Goal: Information Seeking & Learning: Learn about a topic

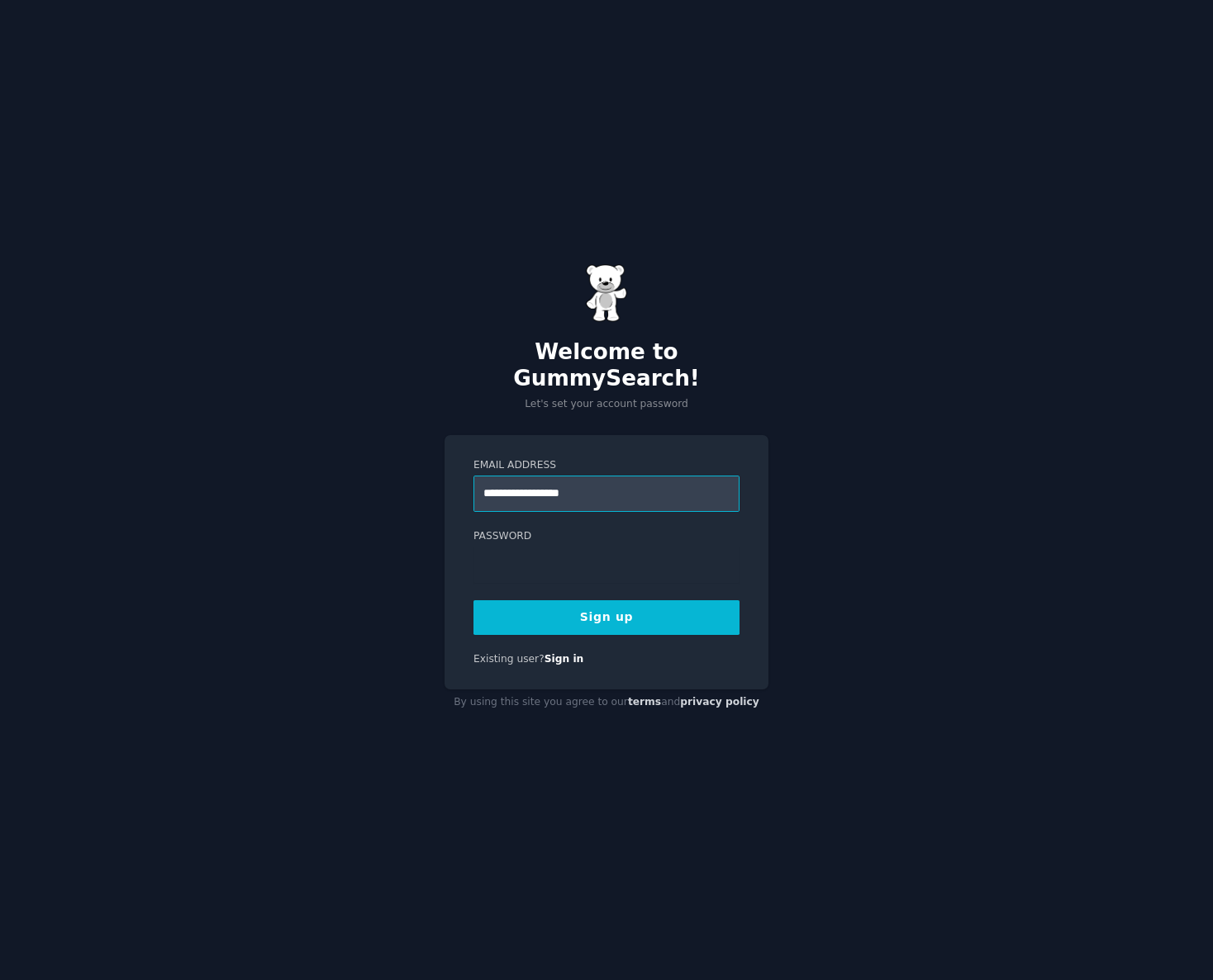
type input "**********"
click at [473, 583] on div at bounding box center [473, 583] width 0 height 0
click at [549, 600] on button "Sign up" at bounding box center [606, 617] width 266 height 34
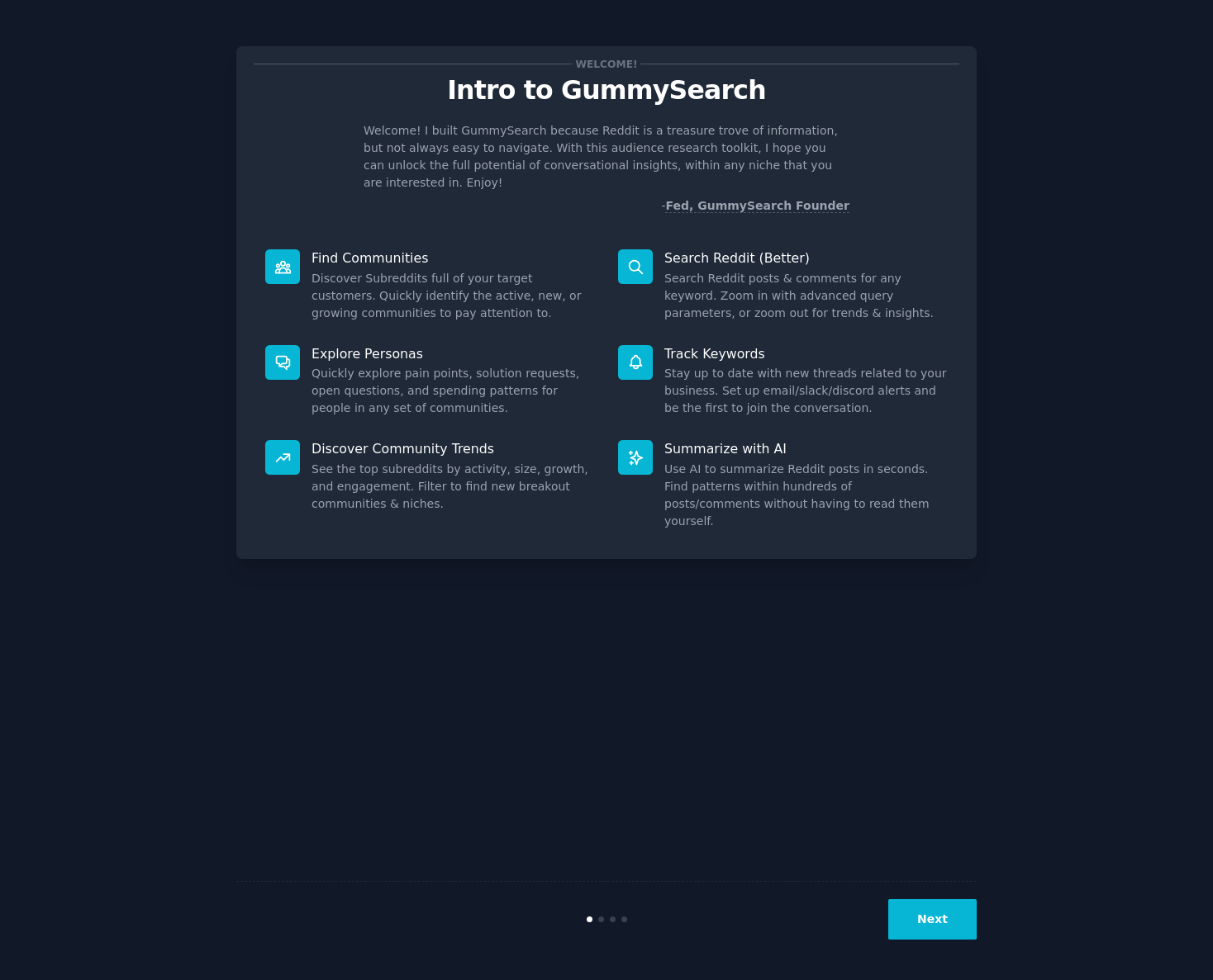
click at [951, 914] on button "Next" at bounding box center [931, 919] width 88 height 41
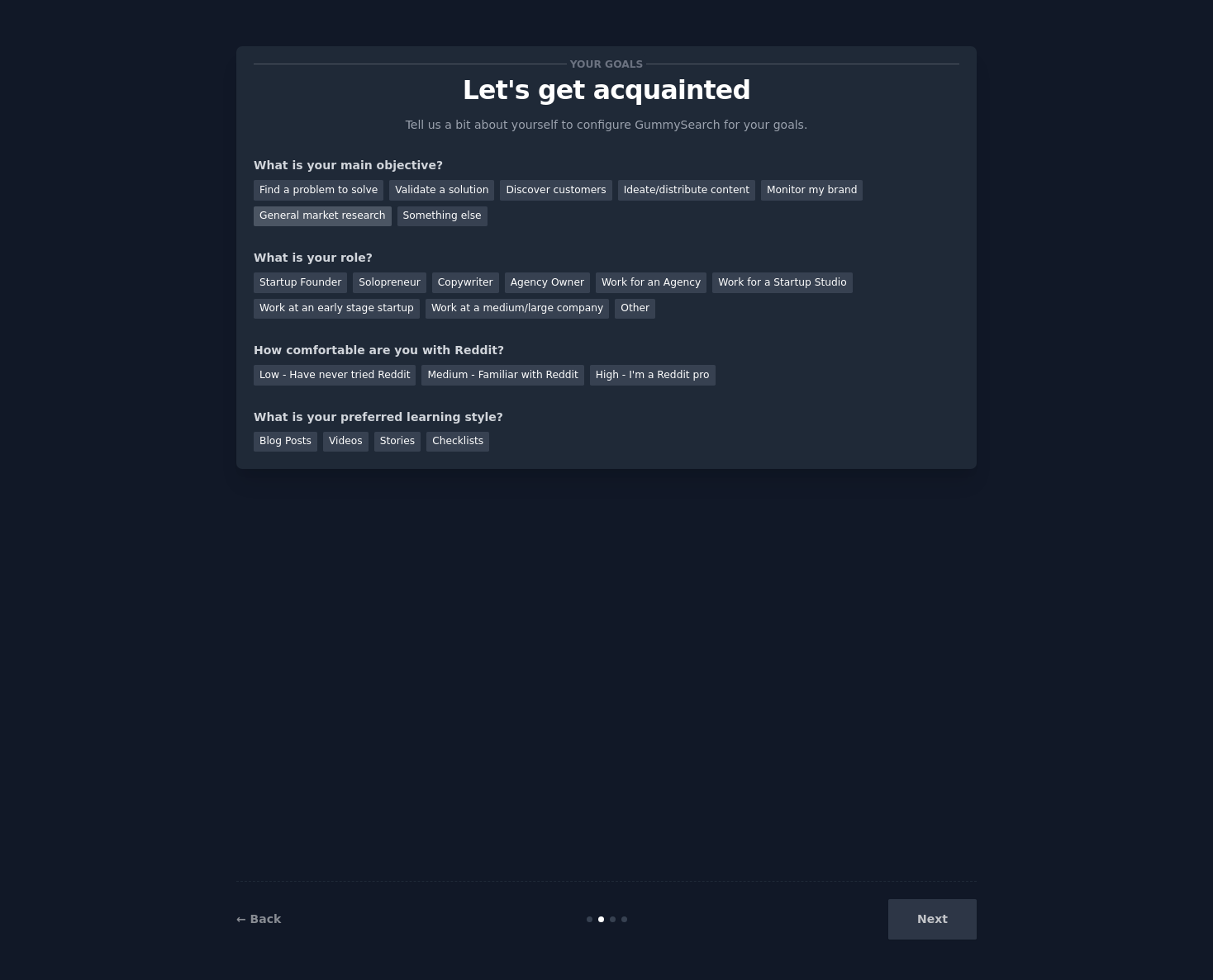
click at [315, 218] on div "General market research" at bounding box center [323, 217] width 138 height 21
click at [529, 198] on div "Discover customers" at bounding box center [555, 190] width 112 height 21
click at [319, 223] on div "General market research" at bounding box center [323, 217] width 138 height 21
click at [306, 280] on div "Startup Founder" at bounding box center [300, 283] width 93 height 21
click at [499, 383] on div "Medium - Familiar with Reddit" at bounding box center [502, 375] width 162 height 21
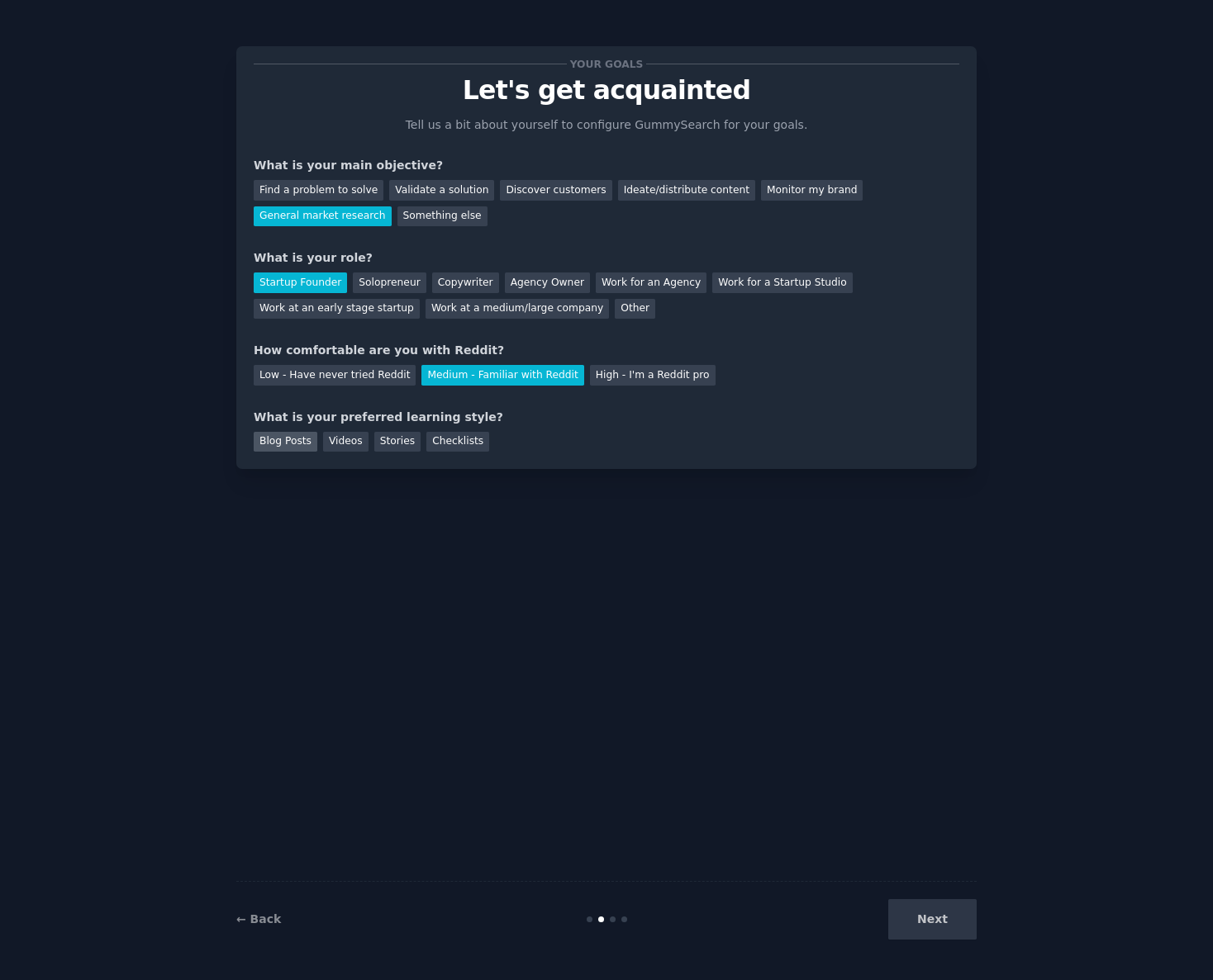
drag, startPoint x: 333, startPoint y: 445, endPoint x: 305, endPoint y: 441, distance: 28.3
click at [318, 442] on div "Blog Posts Videos Stories Checklists" at bounding box center [606, 439] width 705 height 26
click at [275, 440] on div "Blog Posts" at bounding box center [286, 442] width 63 height 21
click at [957, 916] on button "Next" at bounding box center [931, 919] width 88 height 41
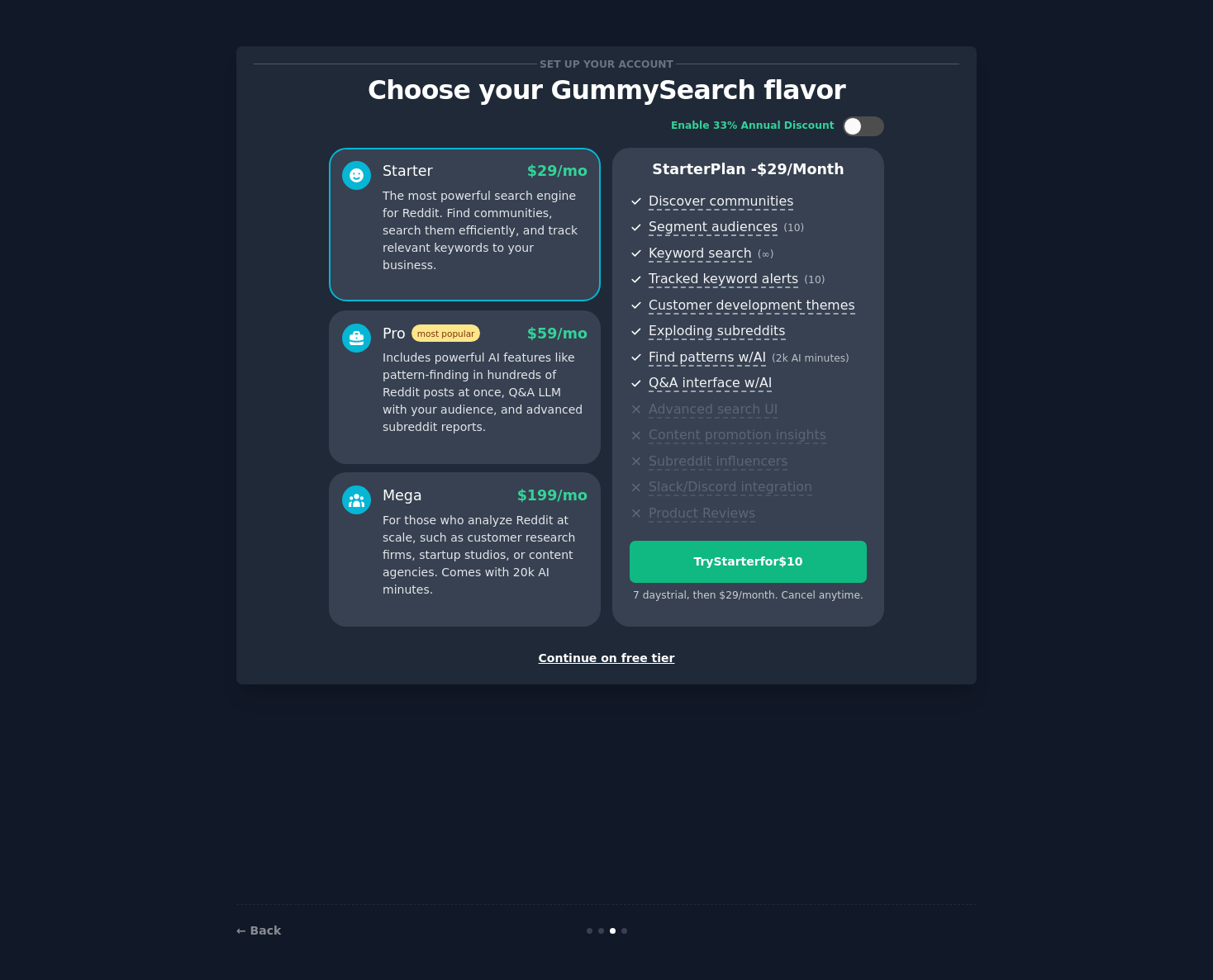
click at [606, 660] on div "Continue on free tier" at bounding box center [606, 658] width 705 height 17
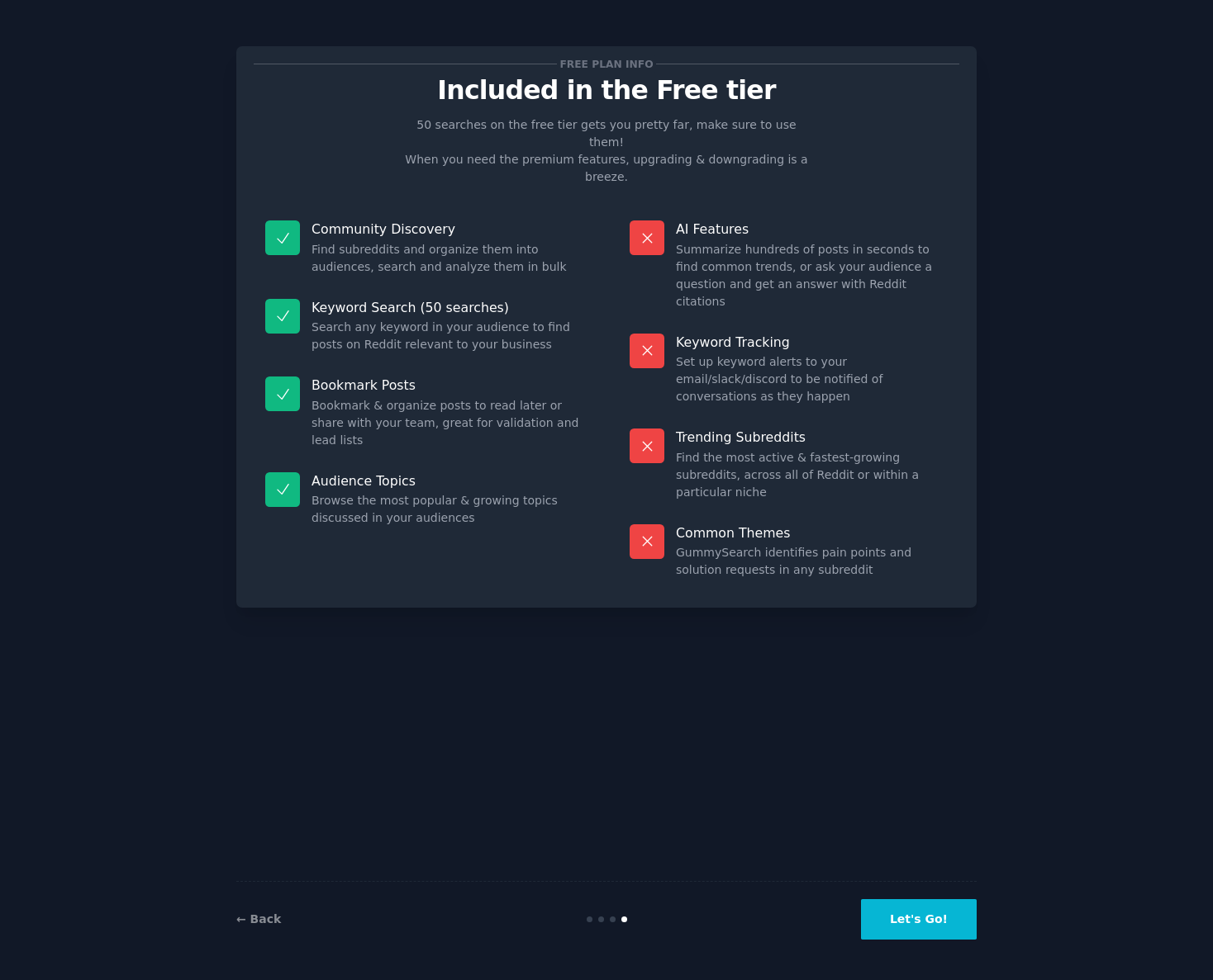
click at [930, 920] on button "Let's Go!" at bounding box center [918, 919] width 116 height 41
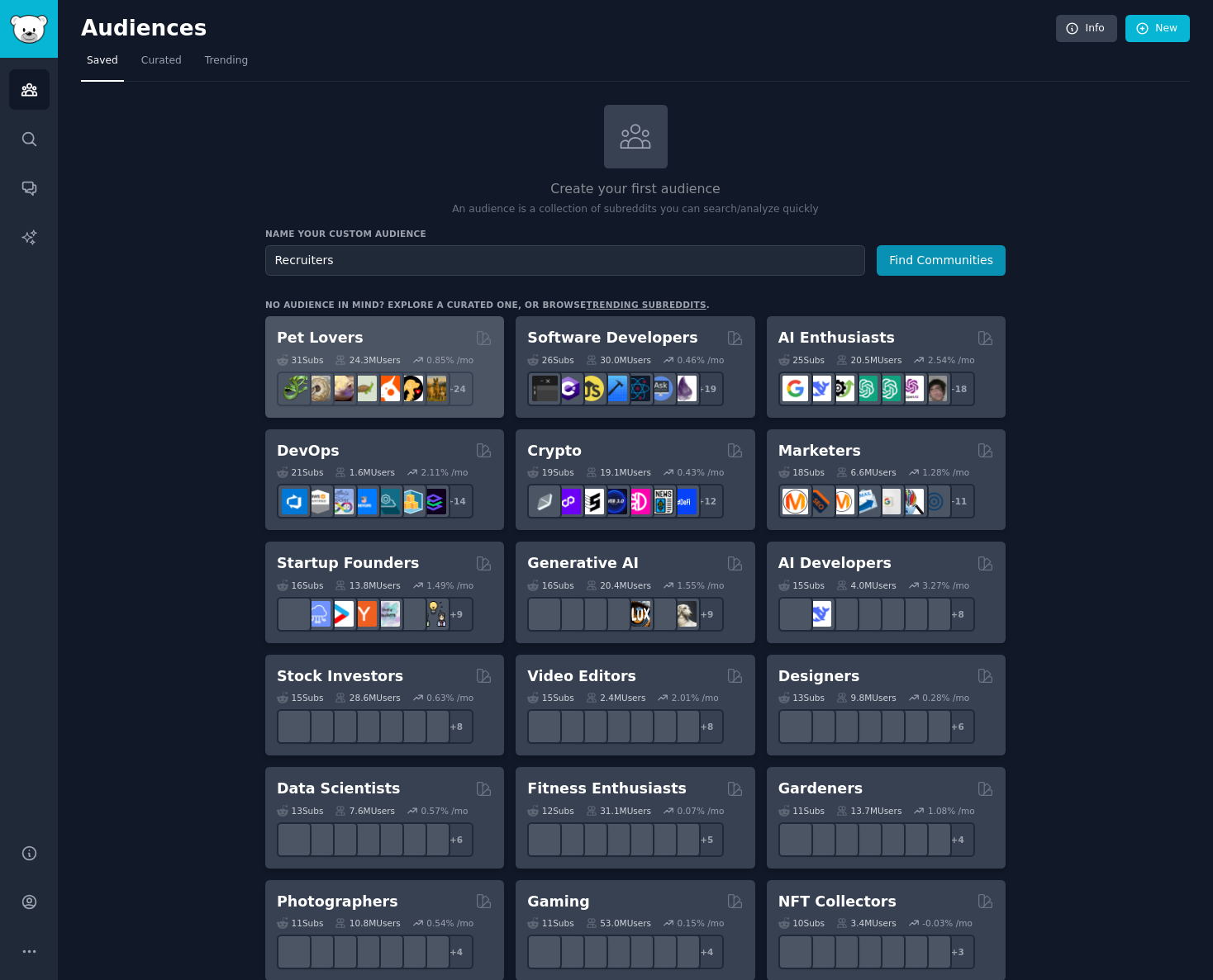
type input "Recruiters"
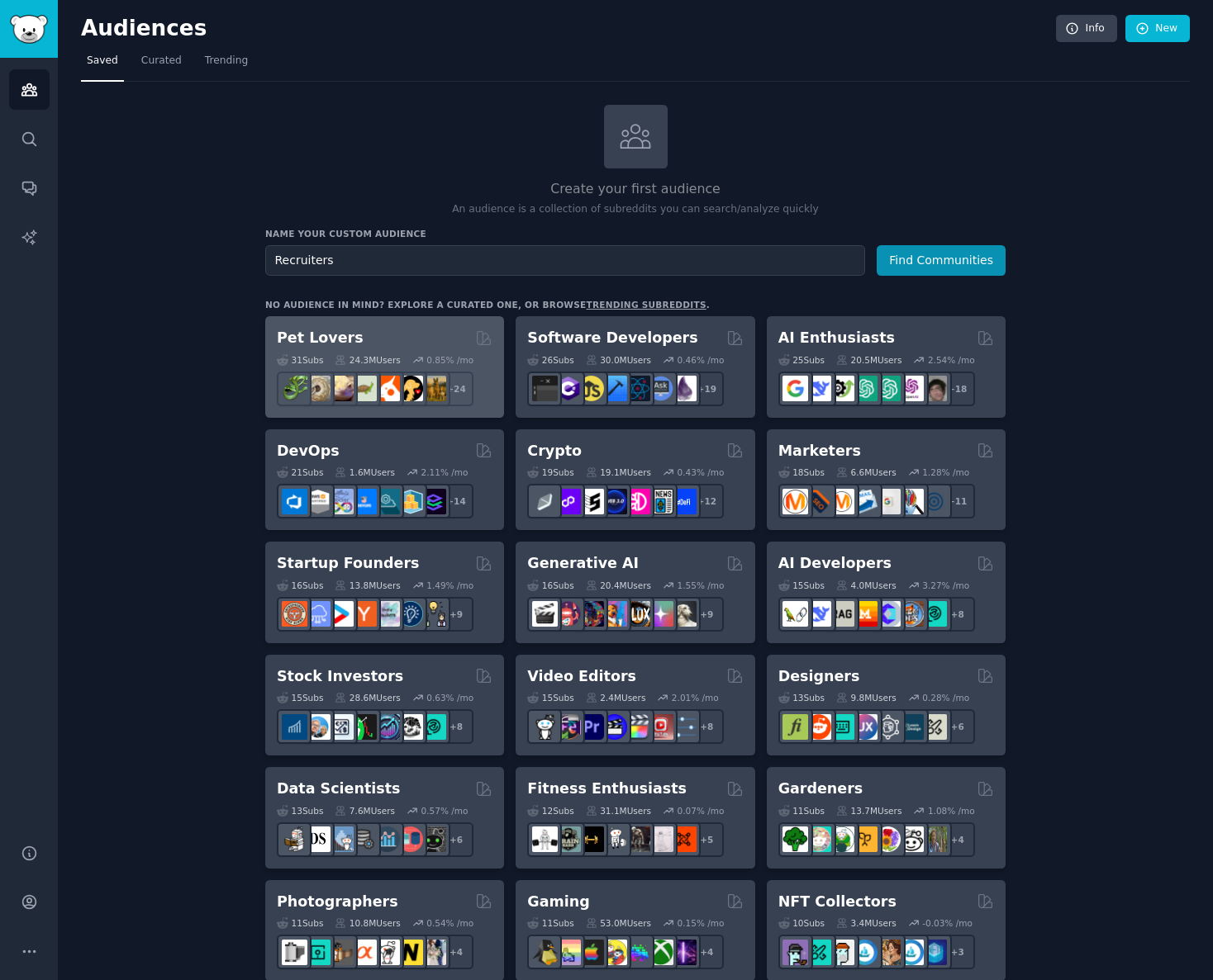
click at [877, 246] on button "Find Communities" at bounding box center [941, 261] width 129 height 31
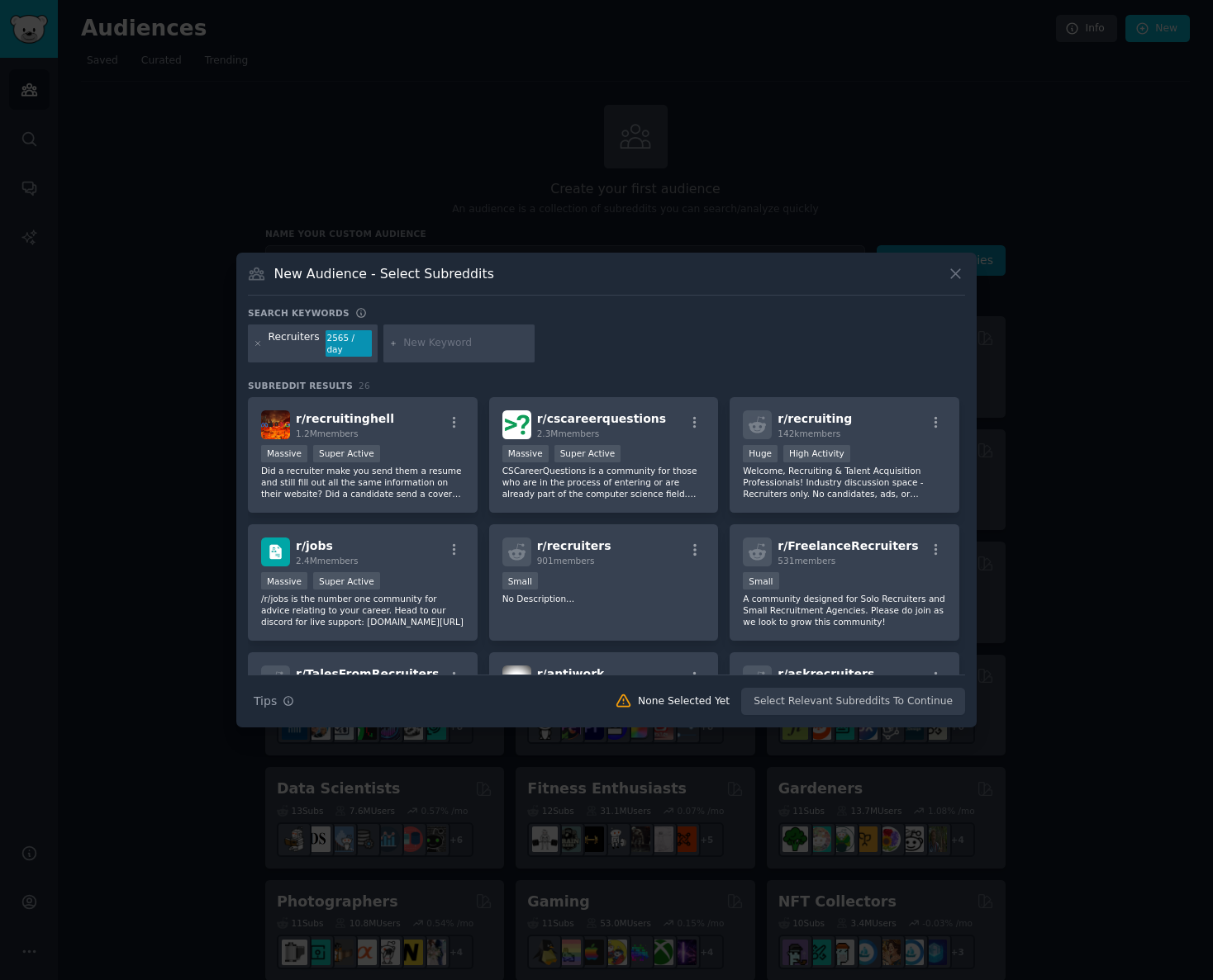
click at [677, 348] on div "Recruiters 2565 / day" at bounding box center [606, 346] width 717 height 44
click at [410, 472] on p "Did a recruiter make you send them a resume and still fill out all the same inf…" at bounding box center [363, 482] width 203 height 34
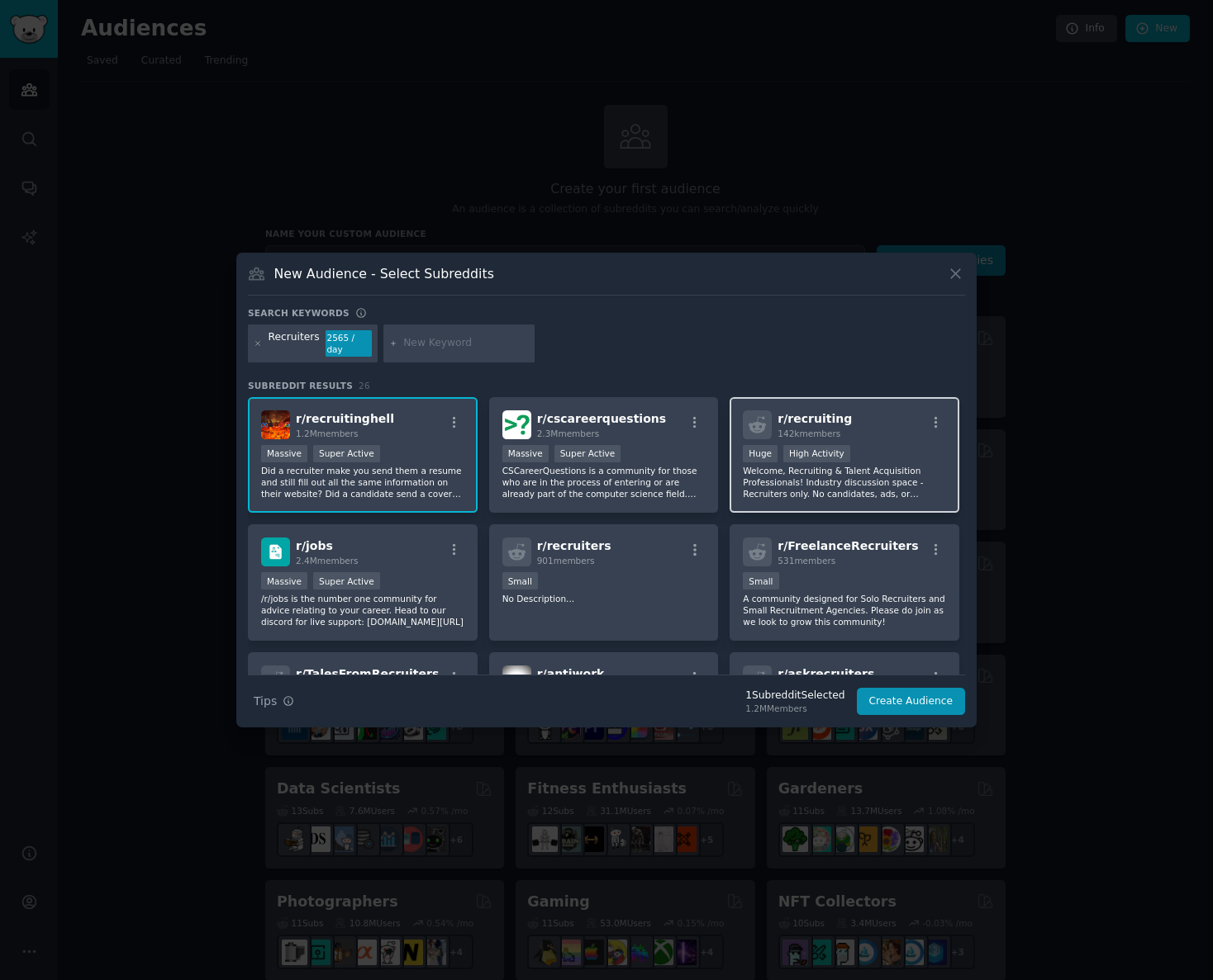
click at [897, 479] on p "Welcome, Recruiting & Talent Acquisition Professionals! Industry discussion spa…" at bounding box center [844, 482] width 203 height 34
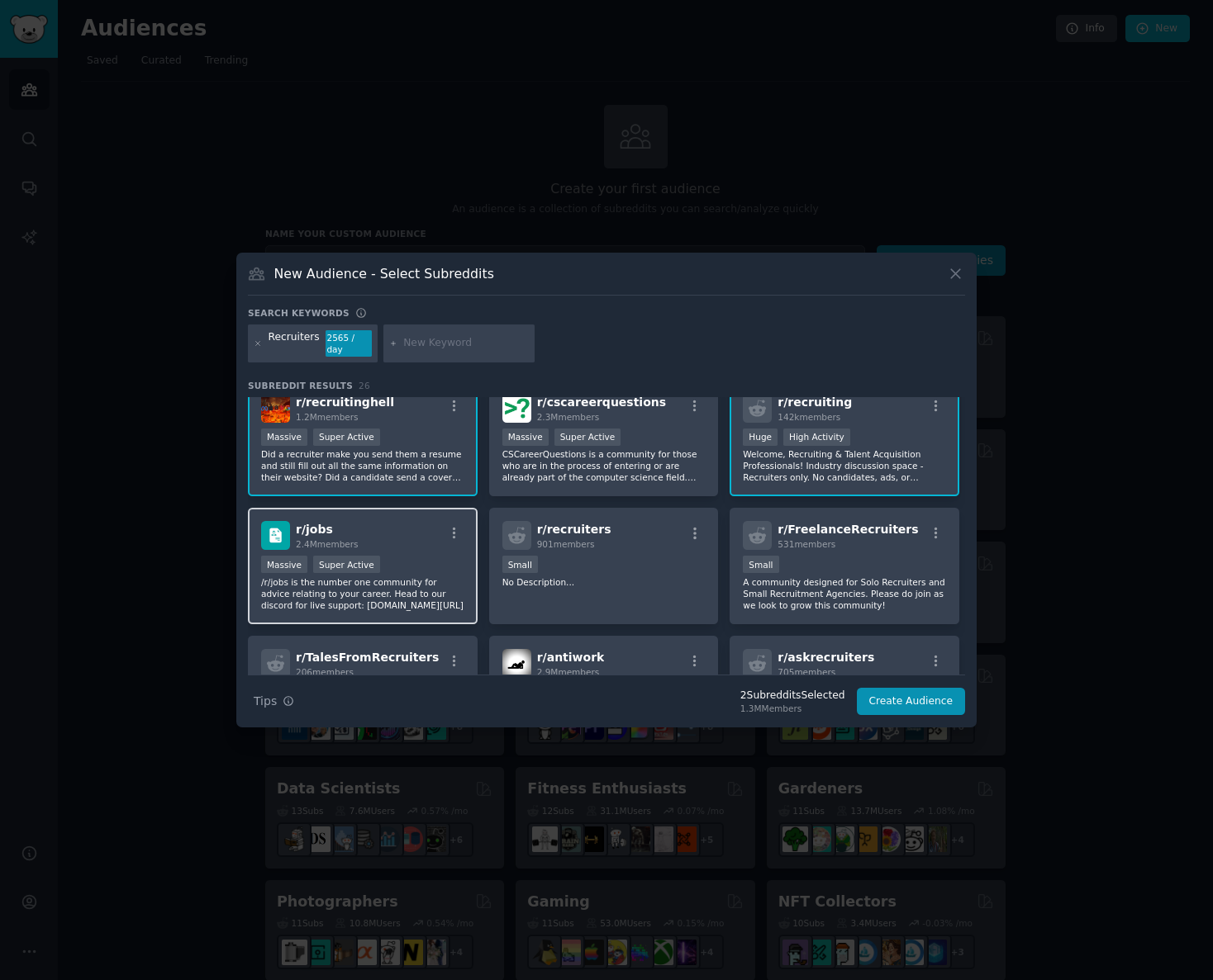
click at [430, 569] on div "Massive Super Active" at bounding box center [363, 566] width 203 height 21
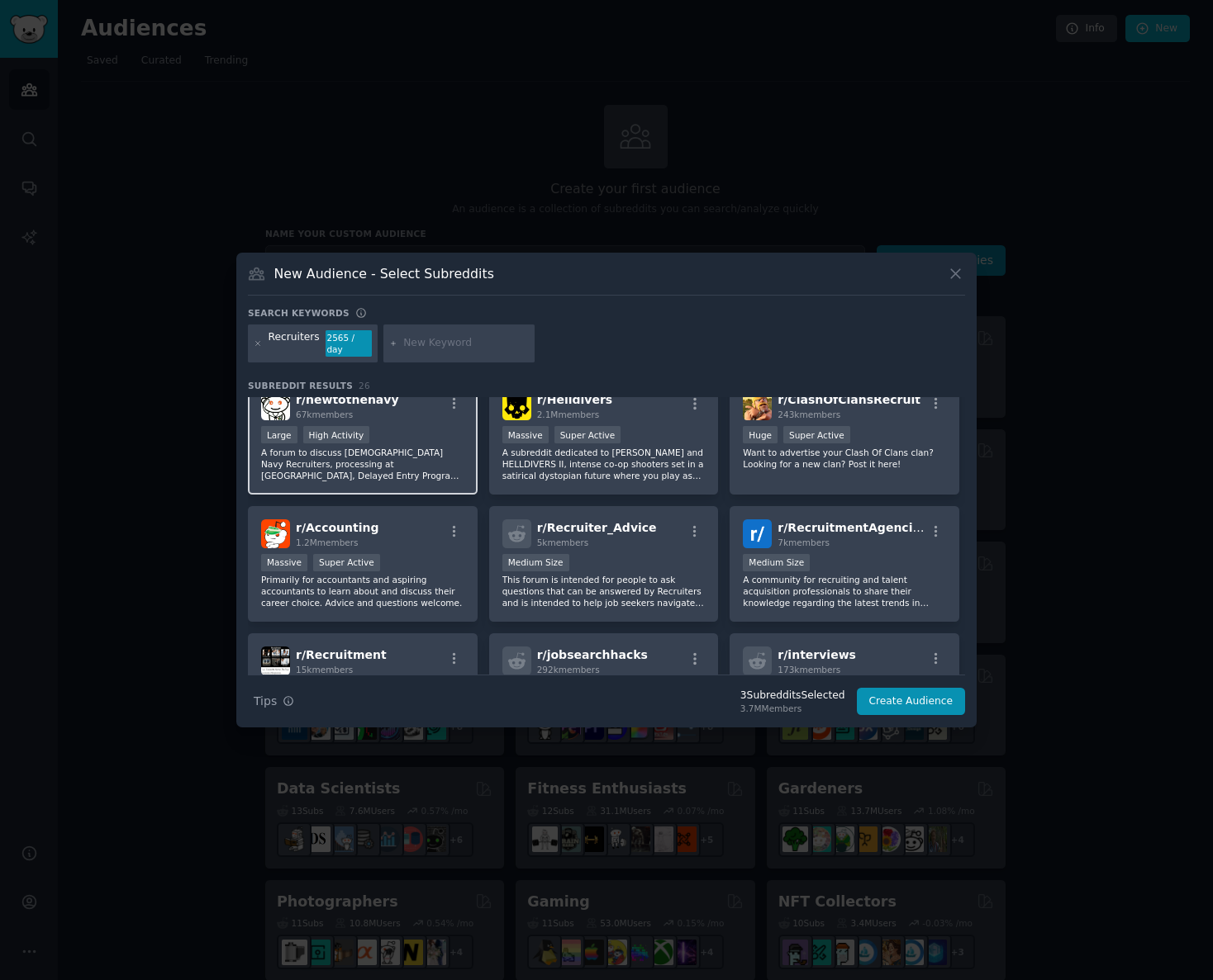
scroll to position [455, 0]
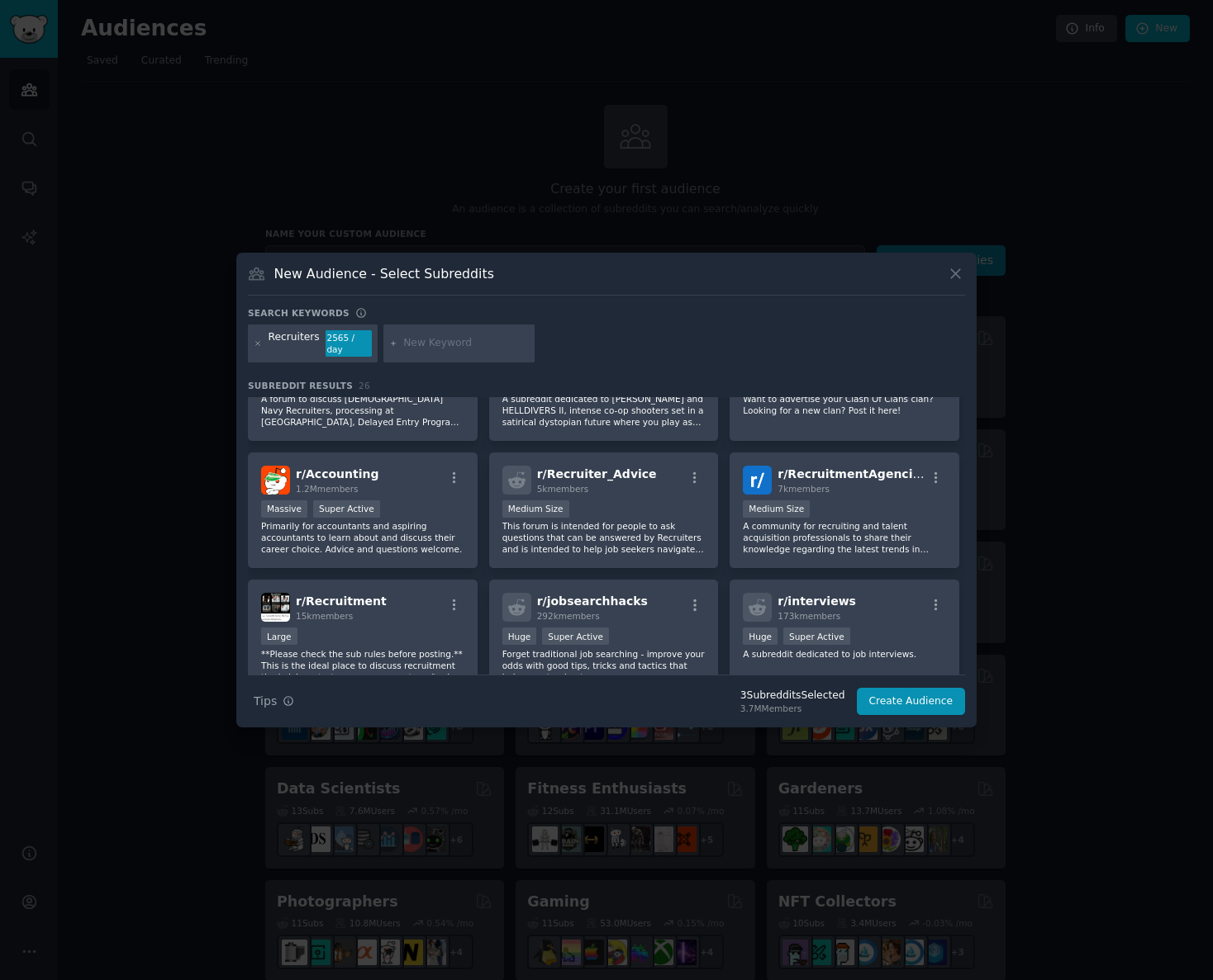
click at [429, 349] on input "text" at bounding box center [466, 344] width 125 height 15
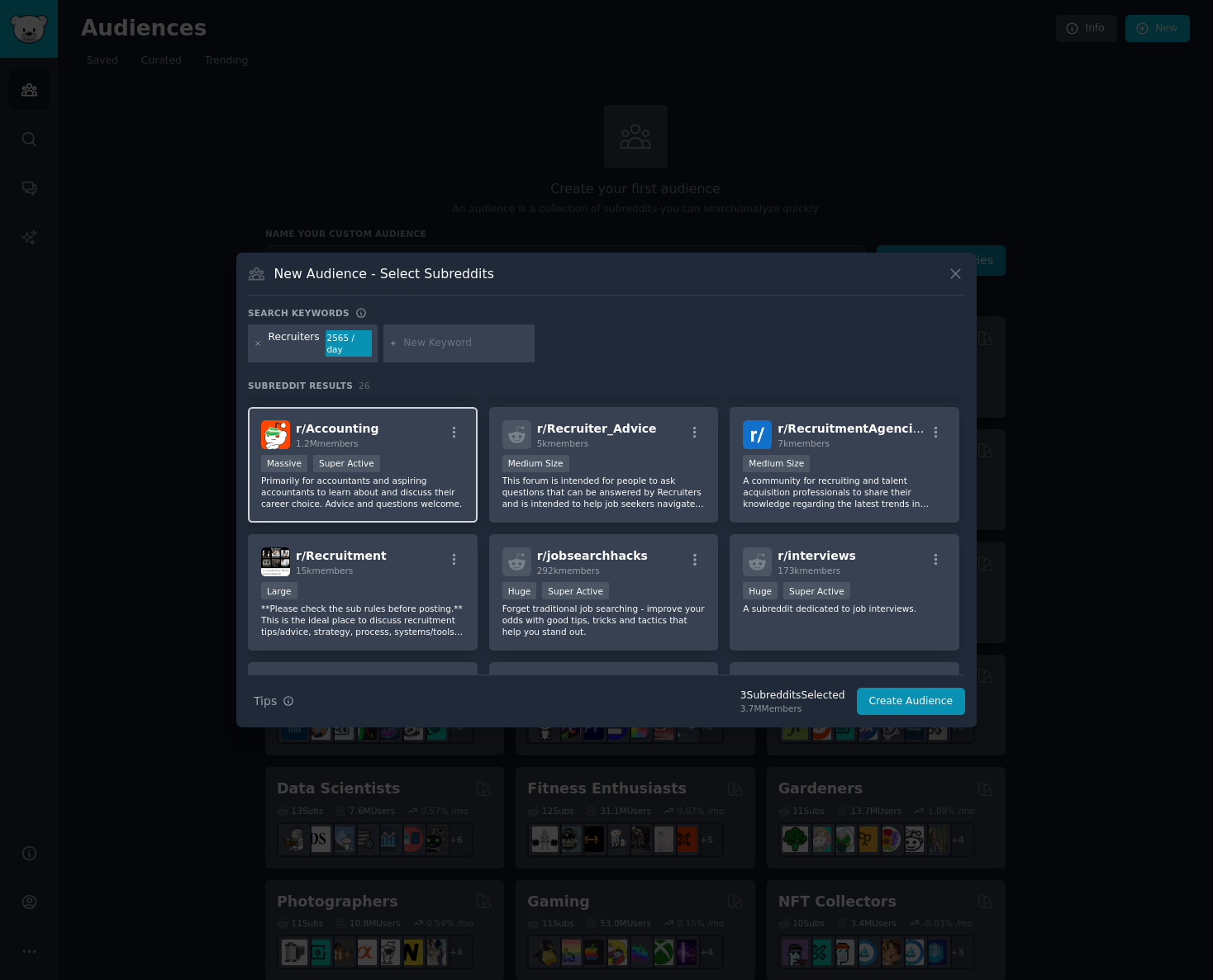
scroll to position [504, 0]
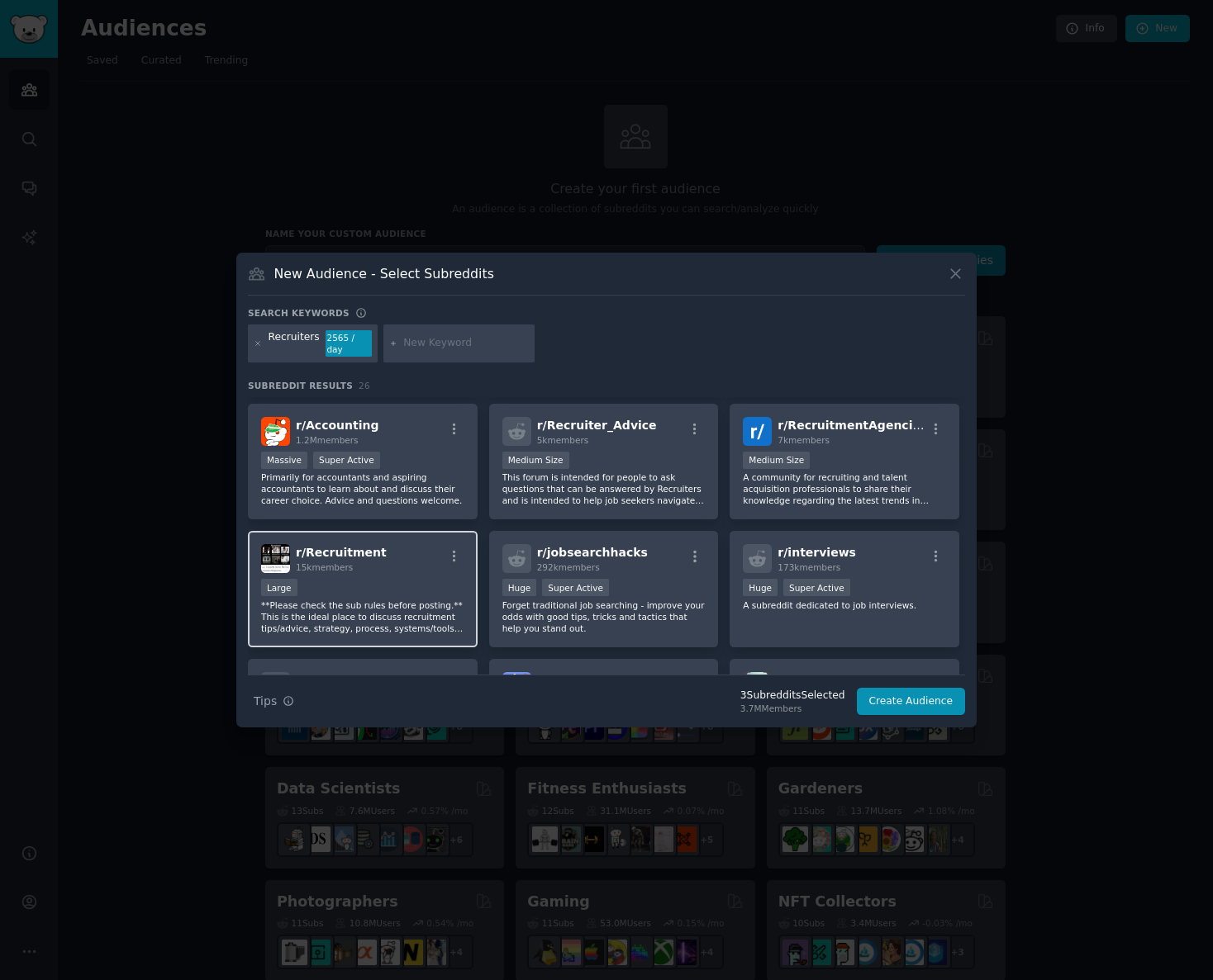
click at [404, 580] on div "Large" at bounding box center [363, 589] width 203 height 21
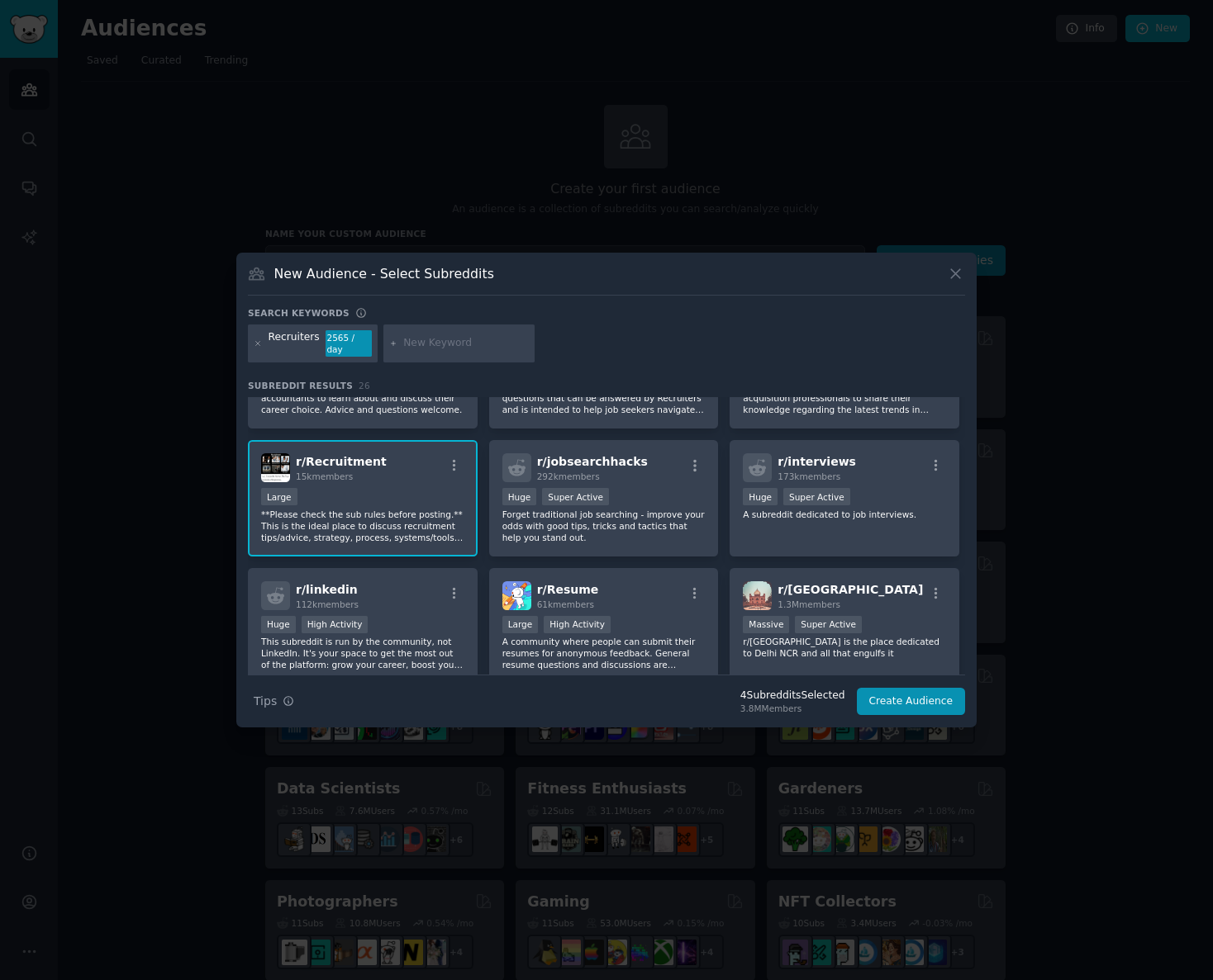
scroll to position [594, 0]
click at [918, 702] on button "Create Audience" at bounding box center [911, 702] width 109 height 28
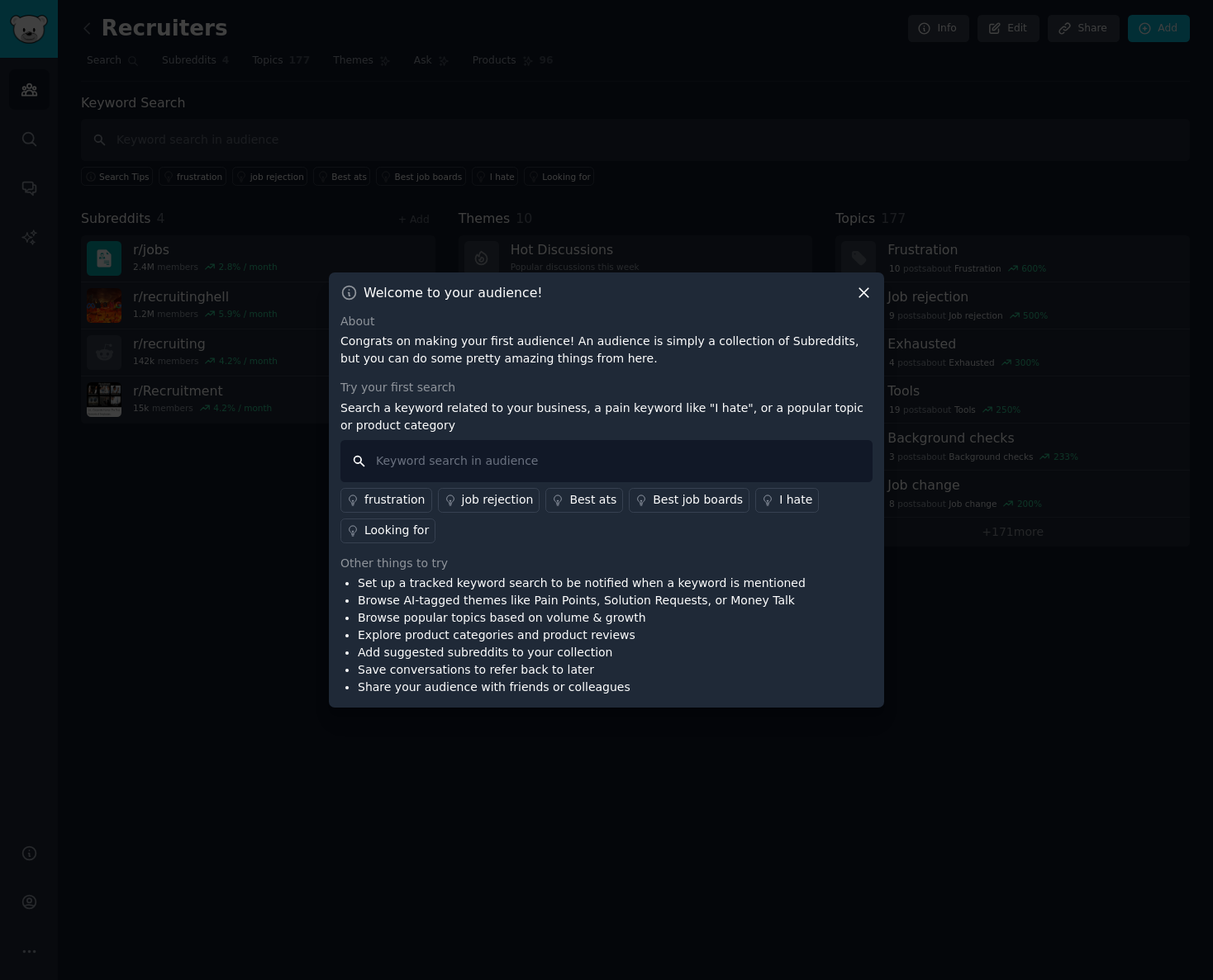
click at [498, 462] on input "text" at bounding box center [606, 461] width 532 height 42
type input "automated interviews"
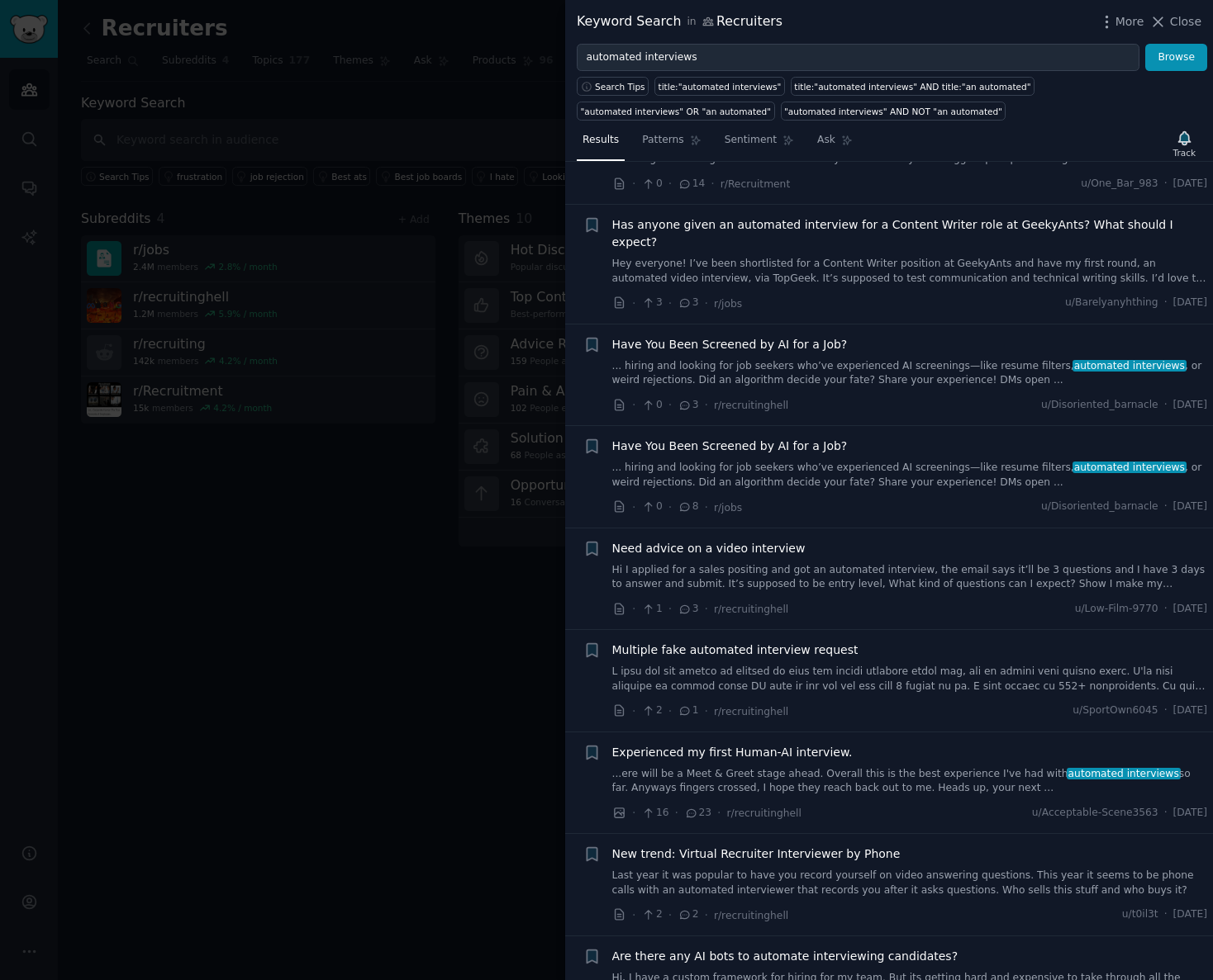
scroll to position [278, 0]
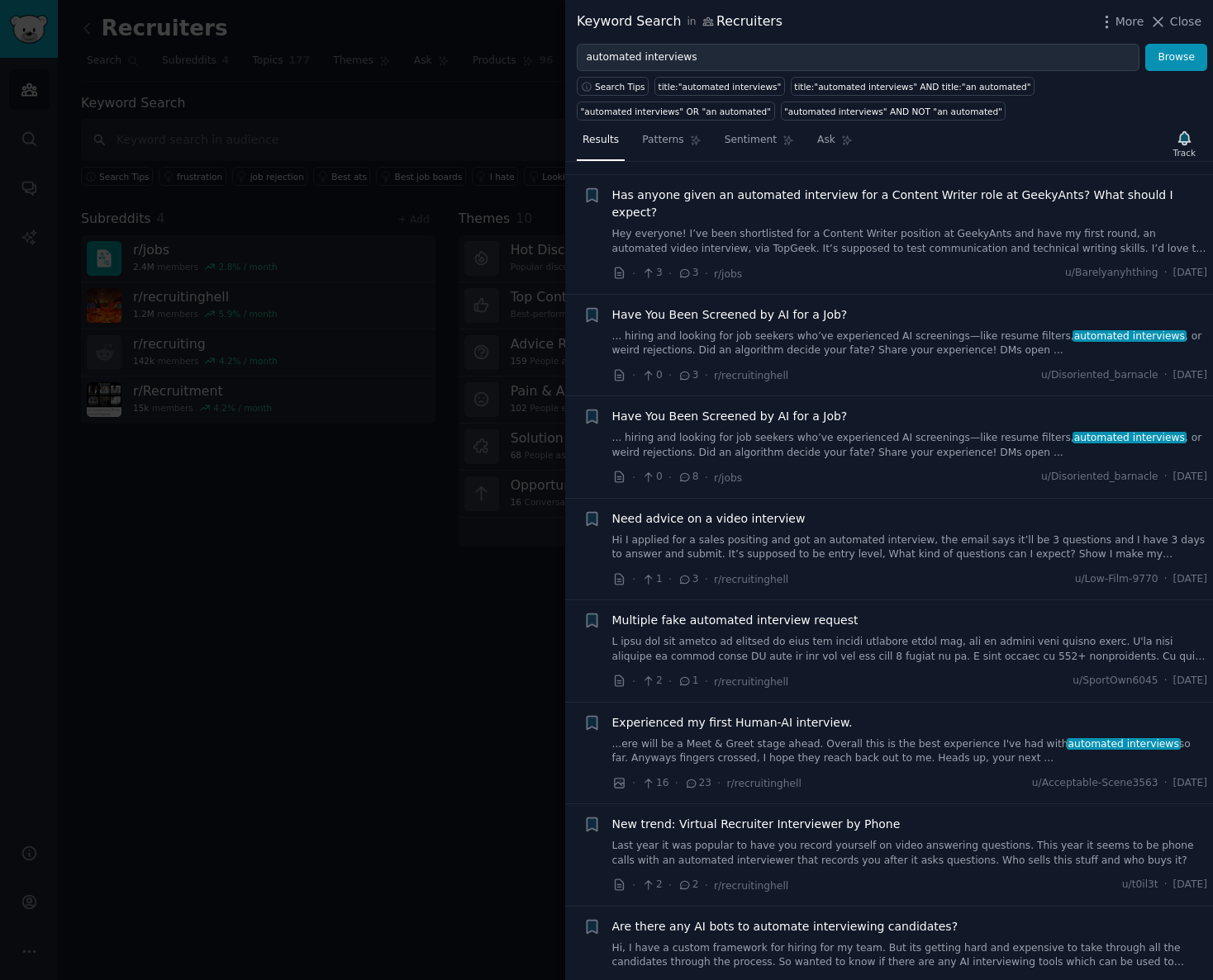
click at [898, 330] on link "... hiring and looking for job seekers who’ve experienced AI screenings—like re…" at bounding box center [909, 344] width 596 height 29
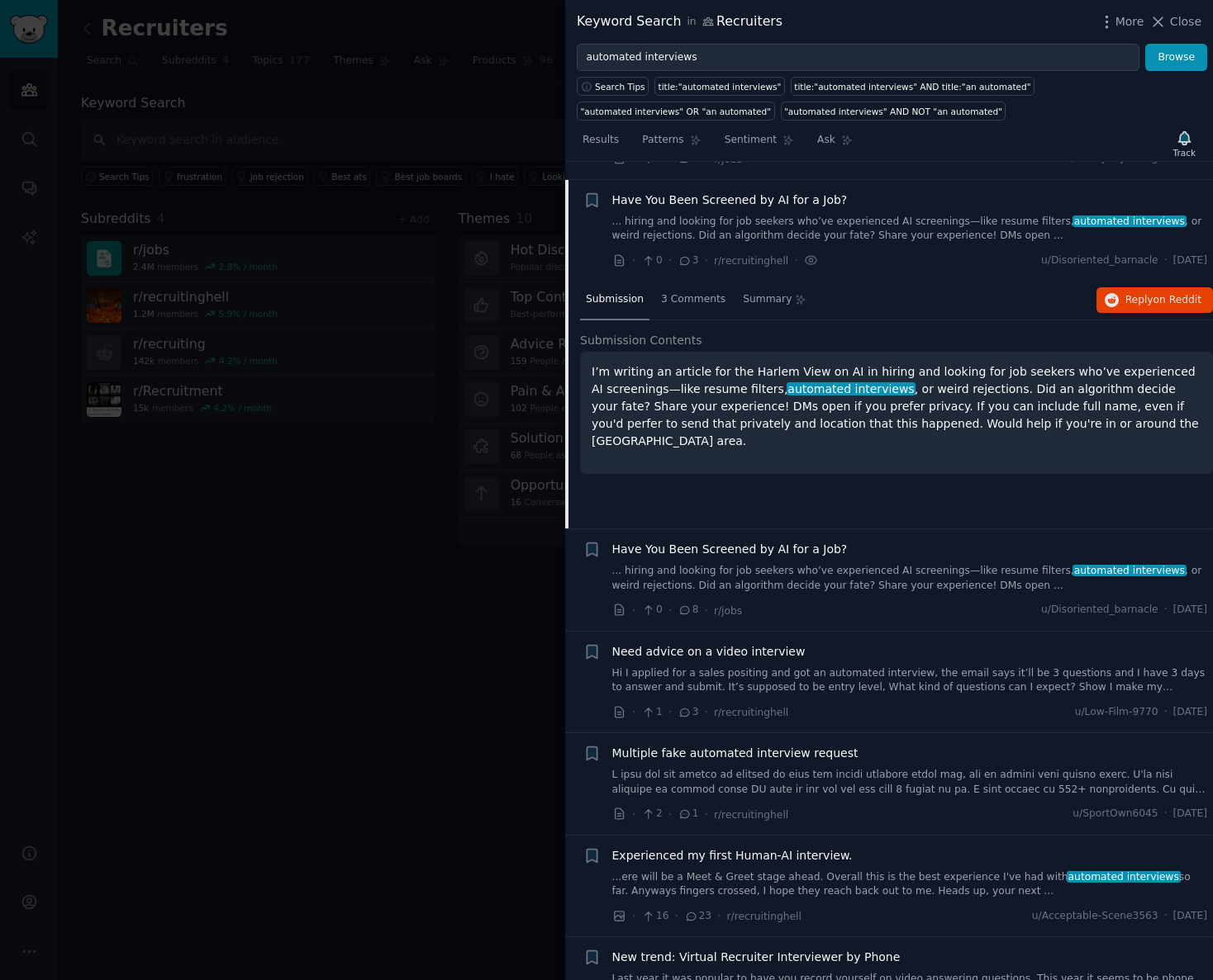
scroll to position [400, 0]
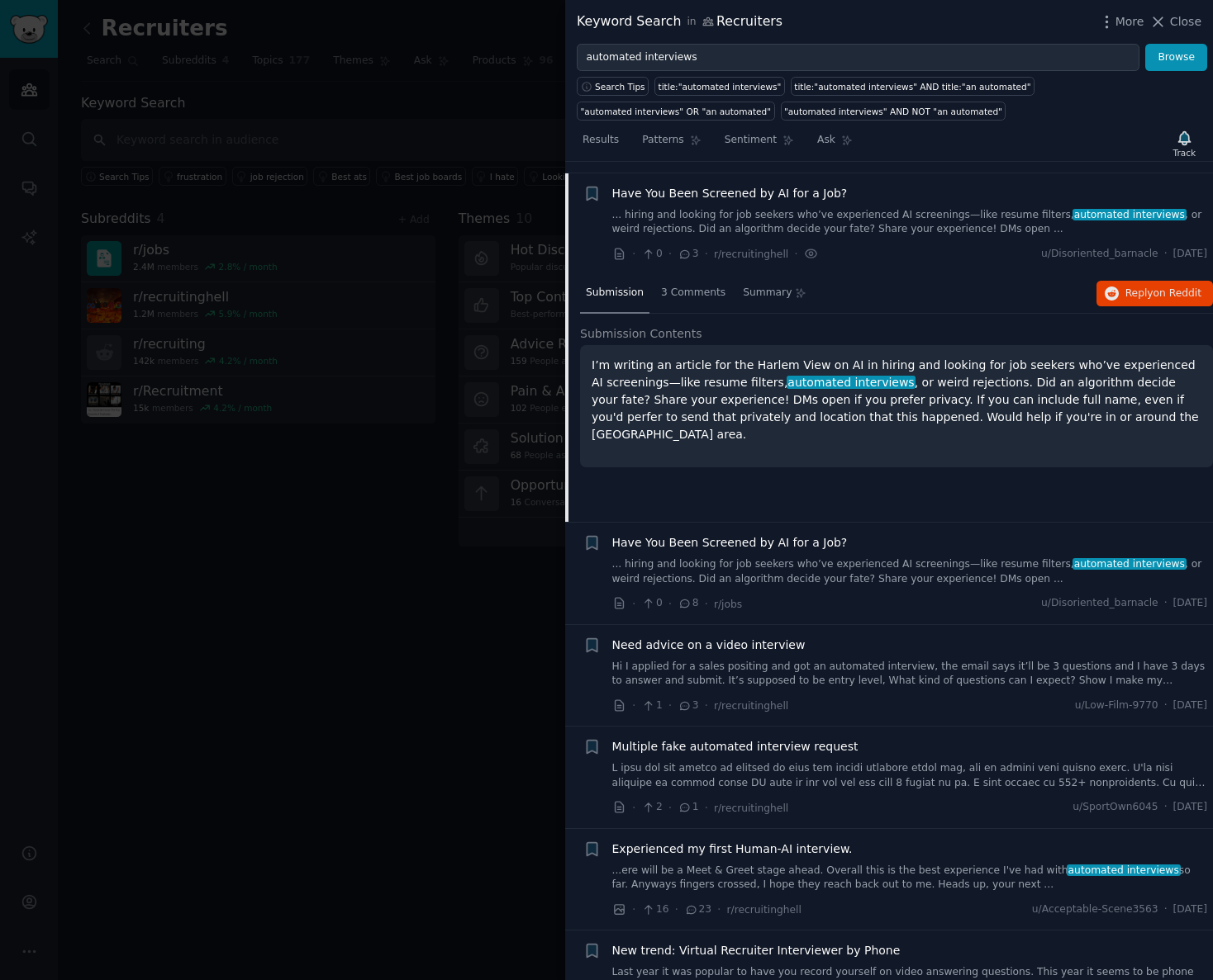
click at [855, 870] on link "...ere will be a Meet & Greet stage ahead. Overall this is the best experience …" at bounding box center [909, 878] width 596 height 29
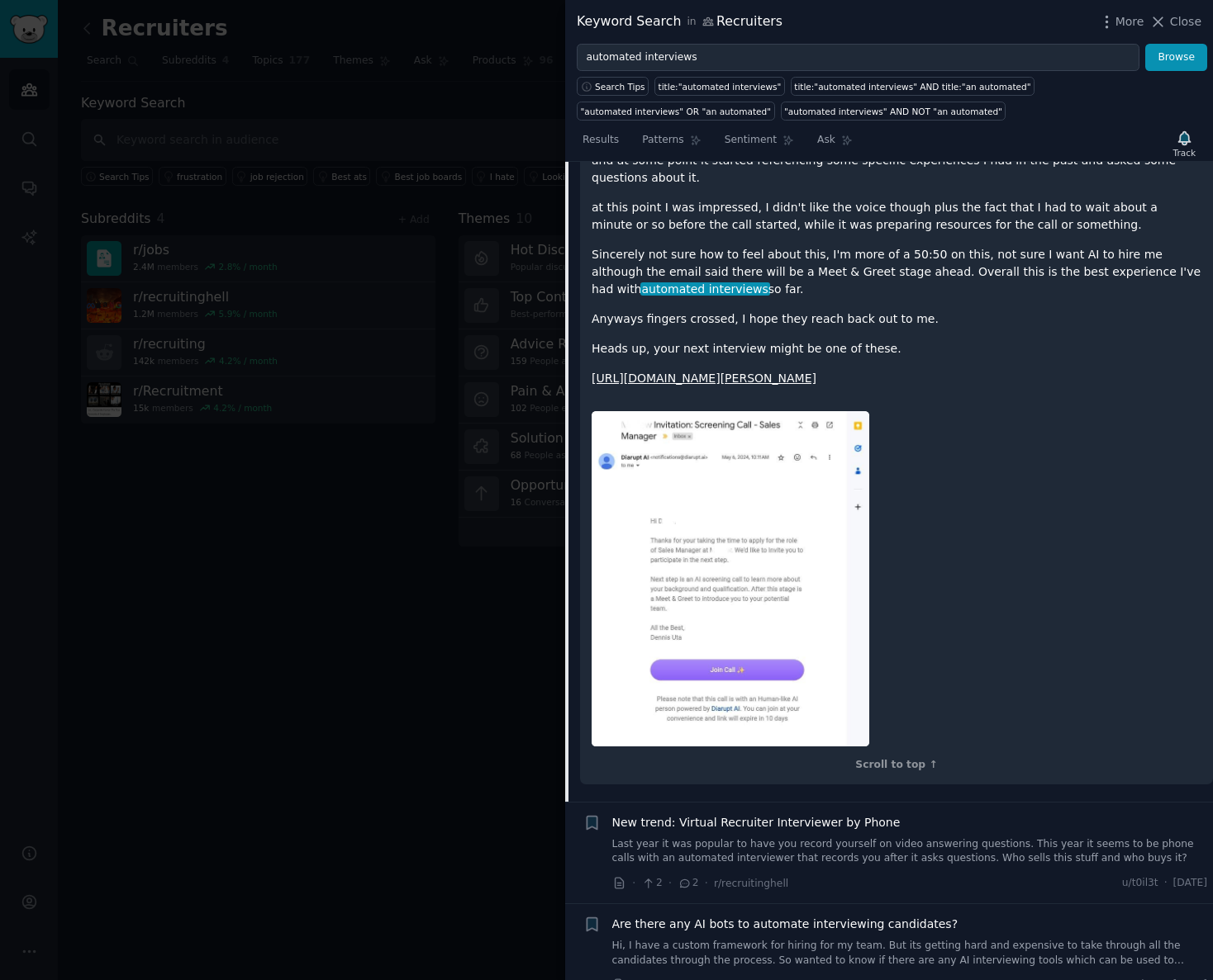
scroll to position [1193, 0]
click at [399, 643] on div at bounding box center [606, 490] width 1213 height 980
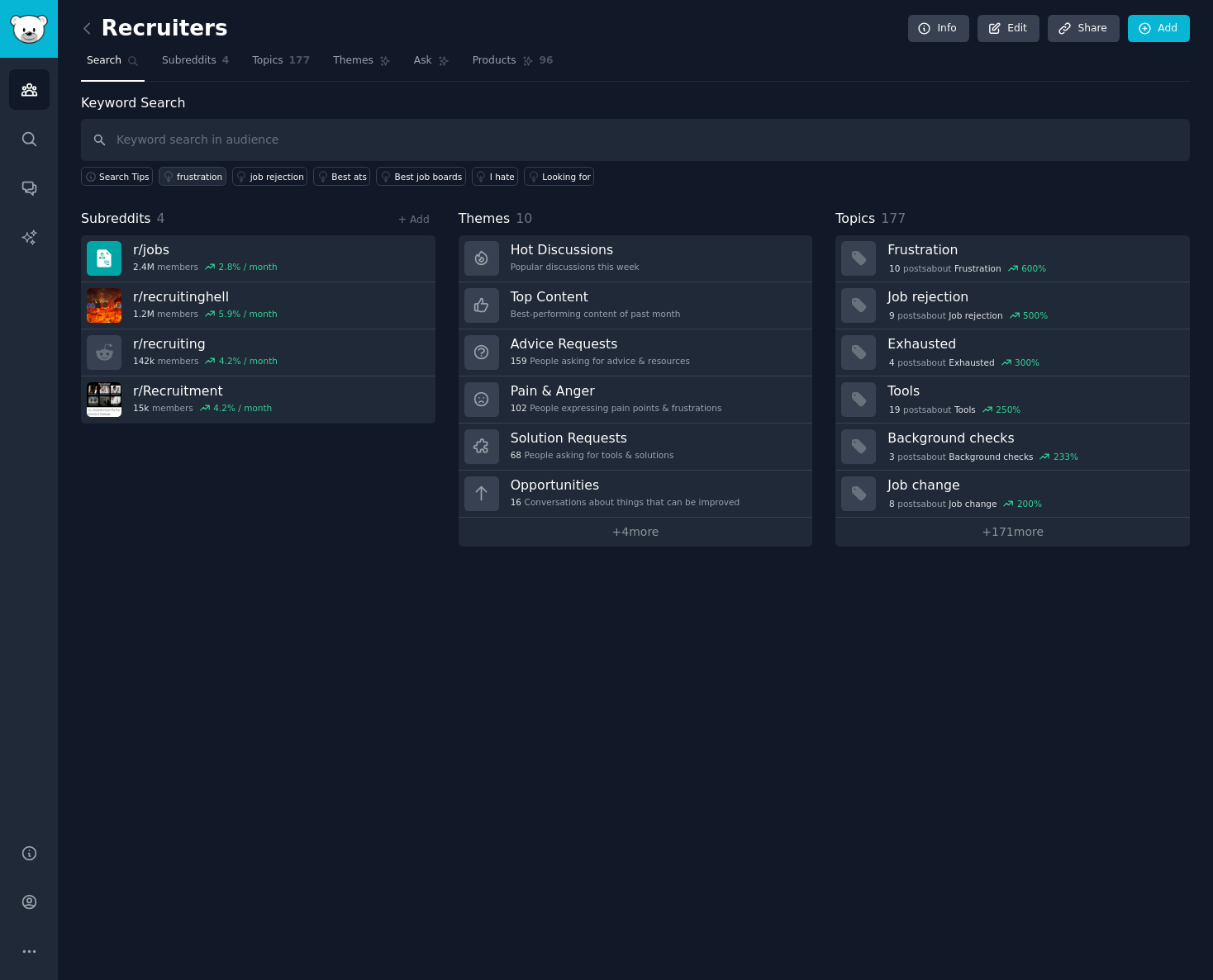
click at [195, 182] on link "frustration" at bounding box center [192, 176] width 68 height 19
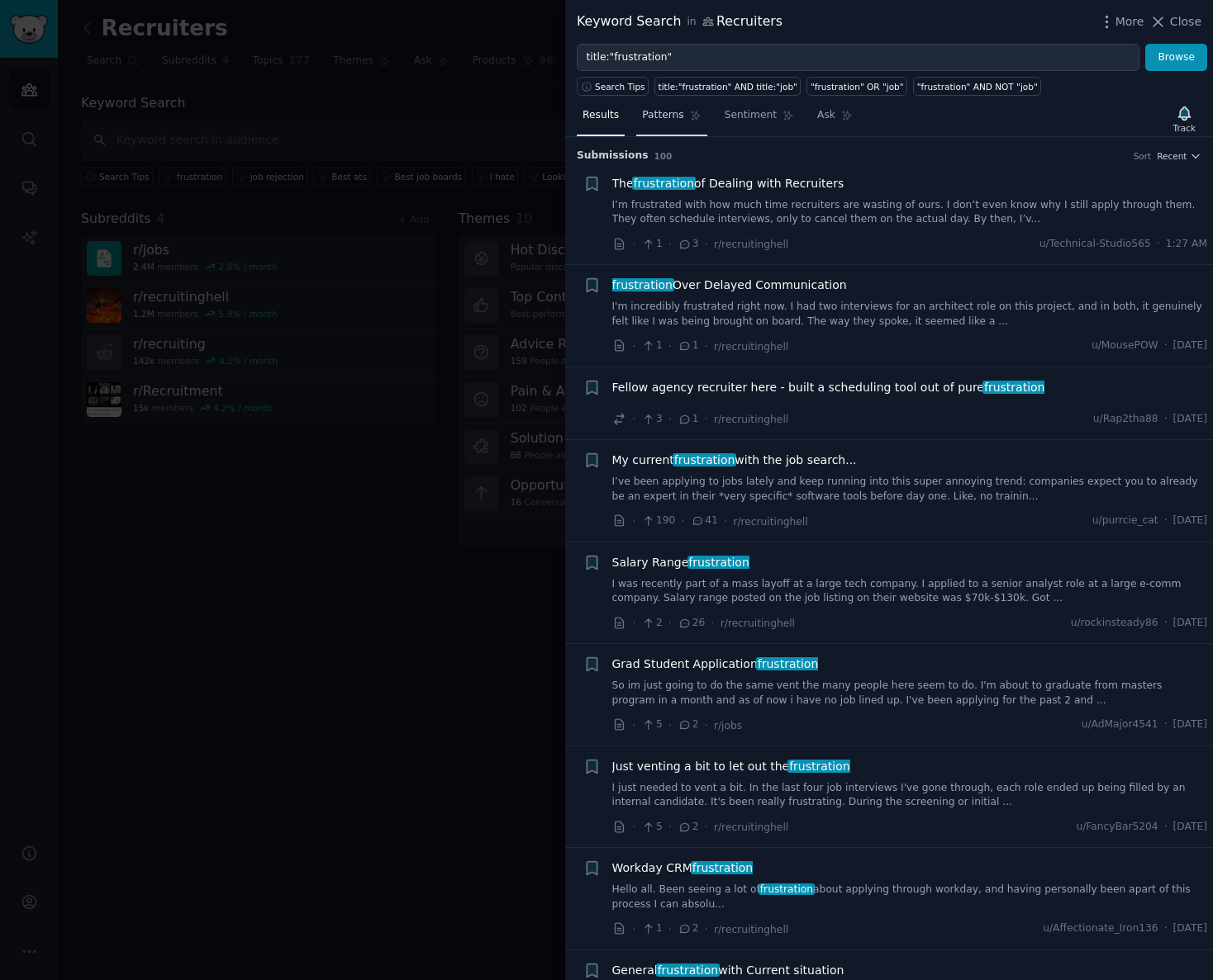
click at [680, 118] on span "Patterns" at bounding box center [663, 115] width 42 height 15
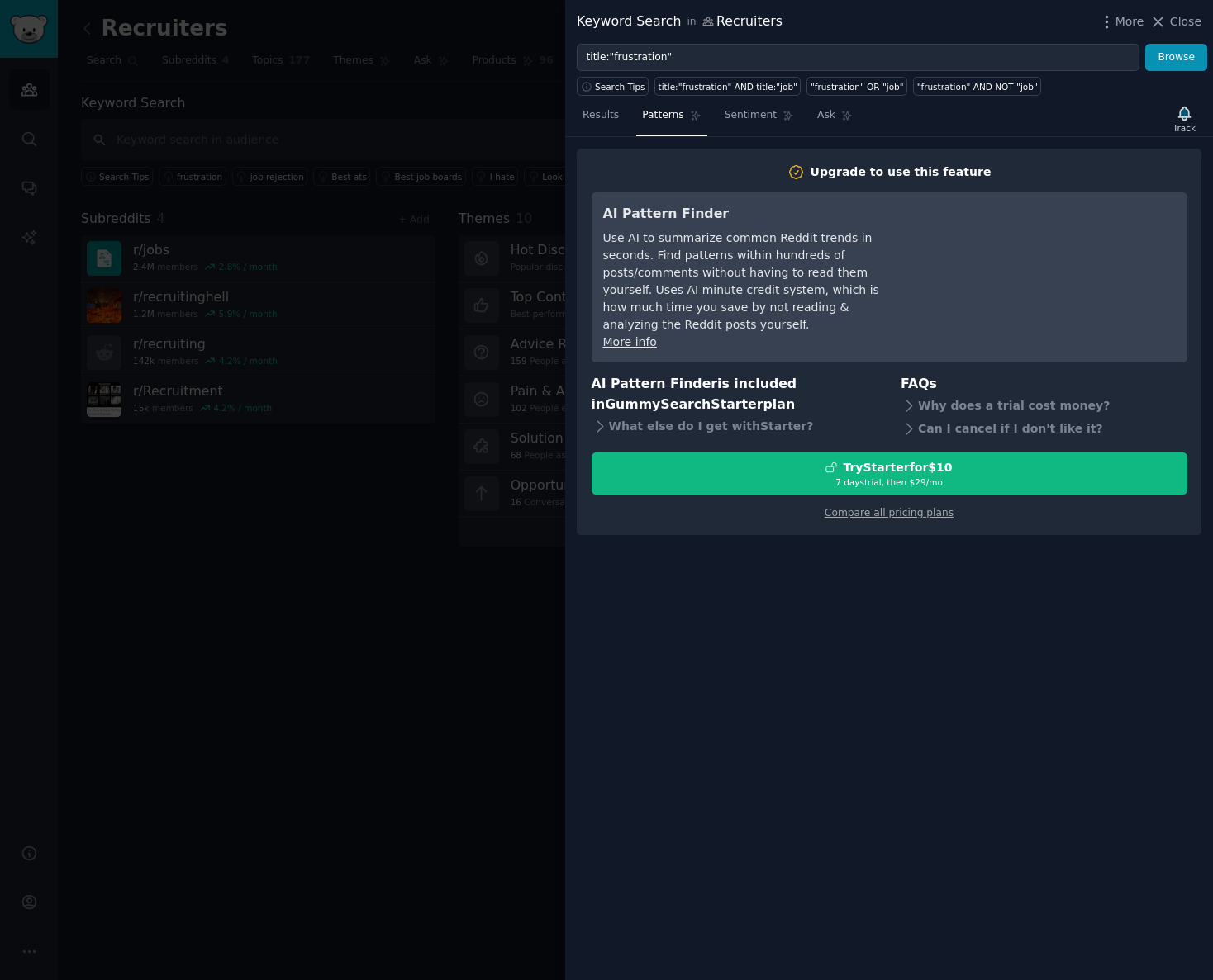
click at [335, 446] on div at bounding box center [606, 490] width 1213 height 980
